Goal: Transaction & Acquisition: Purchase product/service

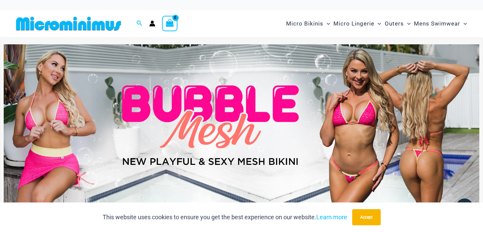
click at [302, 111] on img at bounding box center [242, 125] width 476 height 162
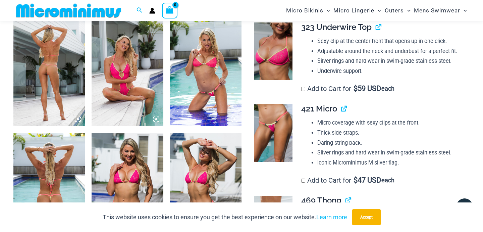
scroll to position [392, 0]
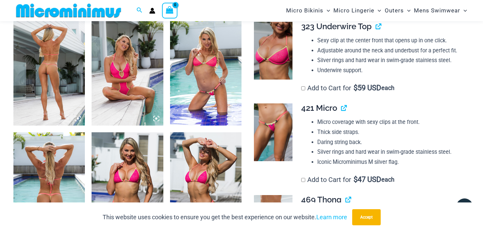
click at [56, 70] on img at bounding box center [48, 71] width 71 height 107
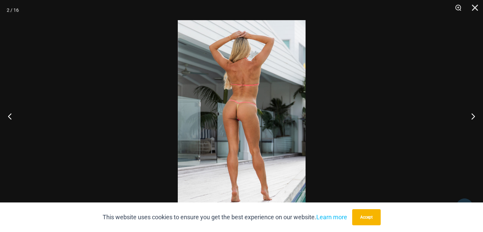
click at [250, 88] on img at bounding box center [242, 116] width 128 height 192
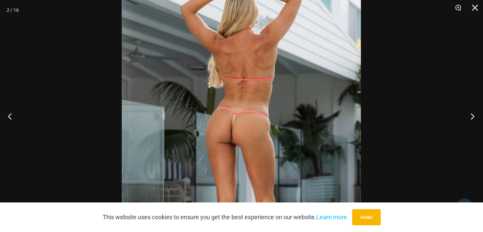
click at [473, 114] on button "Next" at bounding box center [470, 116] width 25 height 34
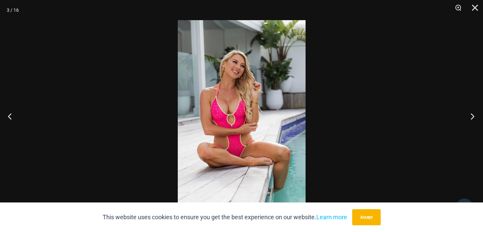
click at [473, 114] on button "Next" at bounding box center [470, 116] width 25 height 34
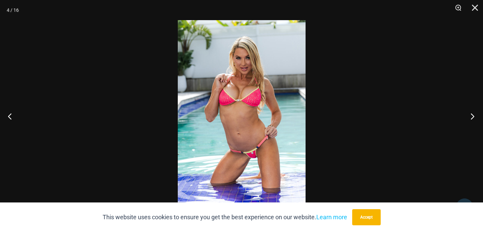
click at [473, 114] on button "Next" at bounding box center [470, 116] width 25 height 34
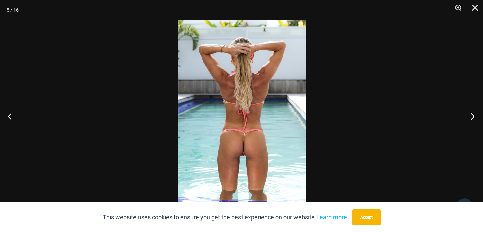
click at [473, 114] on button "Next" at bounding box center [470, 116] width 25 height 34
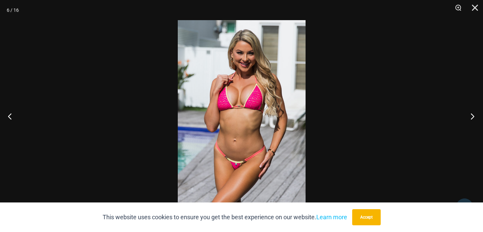
click at [473, 114] on button "Next" at bounding box center [470, 116] width 25 height 34
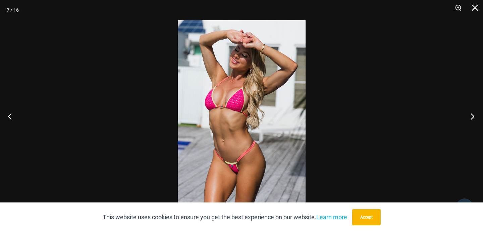
click at [473, 114] on button "Next" at bounding box center [470, 116] width 25 height 34
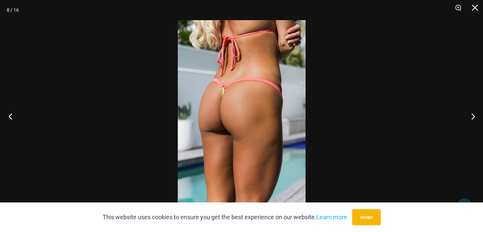
click at [10, 116] on button "Previous" at bounding box center [12, 116] width 25 height 34
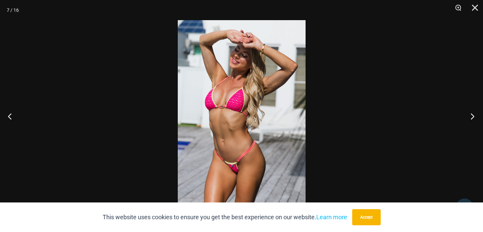
click at [469, 111] on button "Next" at bounding box center [470, 116] width 25 height 34
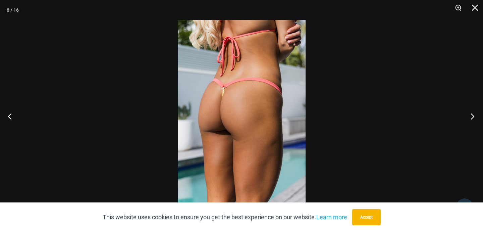
click at [469, 111] on button "Next" at bounding box center [470, 116] width 25 height 34
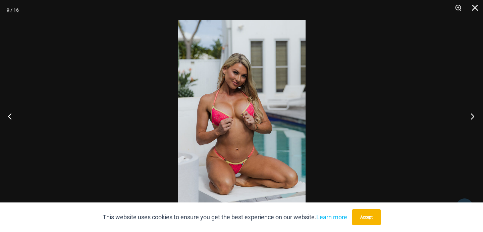
click at [469, 111] on button "Next" at bounding box center [470, 116] width 25 height 34
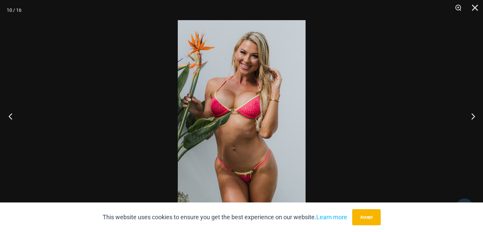
click at [10, 117] on button "Previous" at bounding box center [12, 116] width 25 height 34
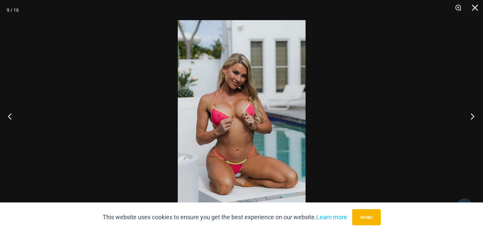
click at [472, 116] on button "Next" at bounding box center [470, 116] width 25 height 34
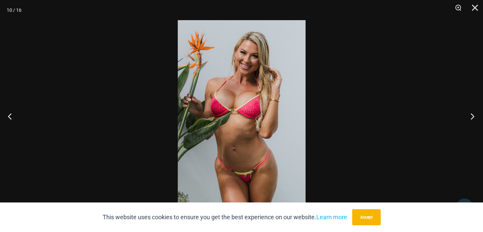
click at [472, 116] on button "Next" at bounding box center [470, 116] width 25 height 34
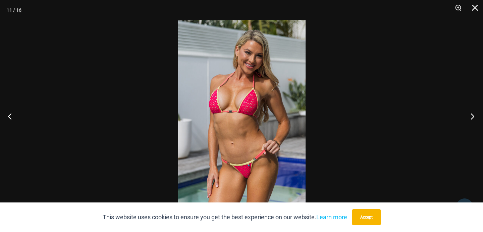
click at [472, 116] on button "Next" at bounding box center [470, 116] width 25 height 34
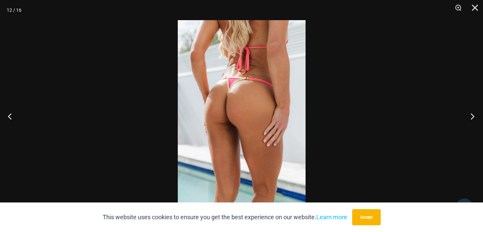
click at [472, 116] on button "Next" at bounding box center [470, 116] width 25 height 34
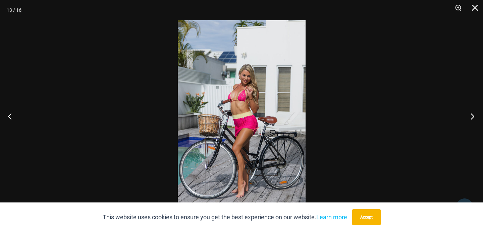
click at [472, 116] on button "Next" at bounding box center [470, 116] width 25 height 34
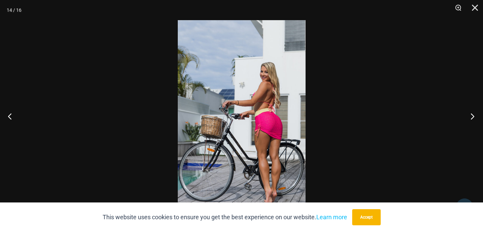
click at [472, 116] on button "Next" at bounding box center [470, 116] width 25 height 34
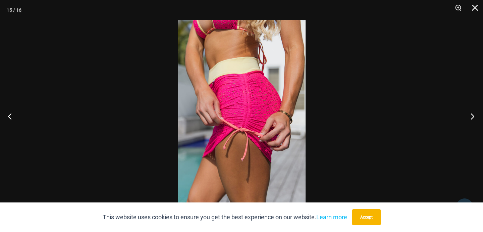
click at [472, 116] on button "Next" at bounding box center [470, 116] width 25 height 34
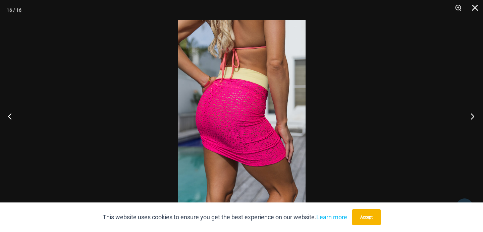
click at [472, 116] on button "Next" at bounding box center [470, 116] width 25 height 34
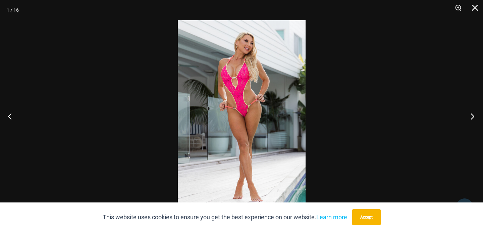
click at [472, 116] on button "Next" at bounding box center [470, 116] width 25 height 34
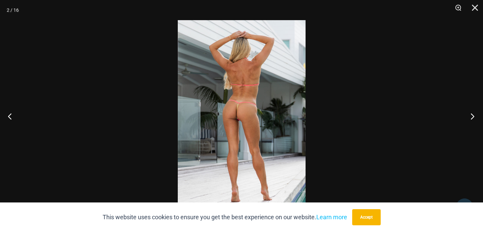
click at [472, 116] on button "Next" at bounding box center [470, 116] width 25 height 34
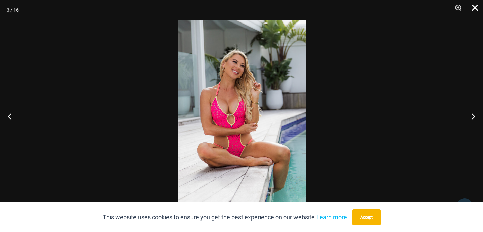
click at [473, 9] on button "Close" at bounding box center [472, 10] width 17 height 20
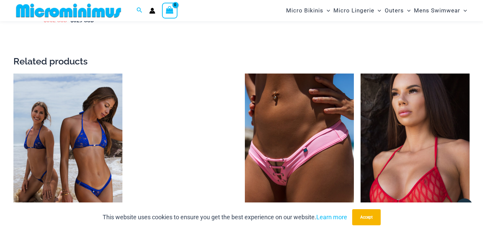
scroll to position [1129, 0]
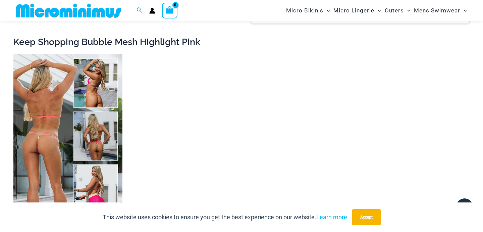
click at [92, 110] on img at bounding box center [67, 136] width 109 height 164
